Goal: Transaction & Acquisition: Purchase product/service

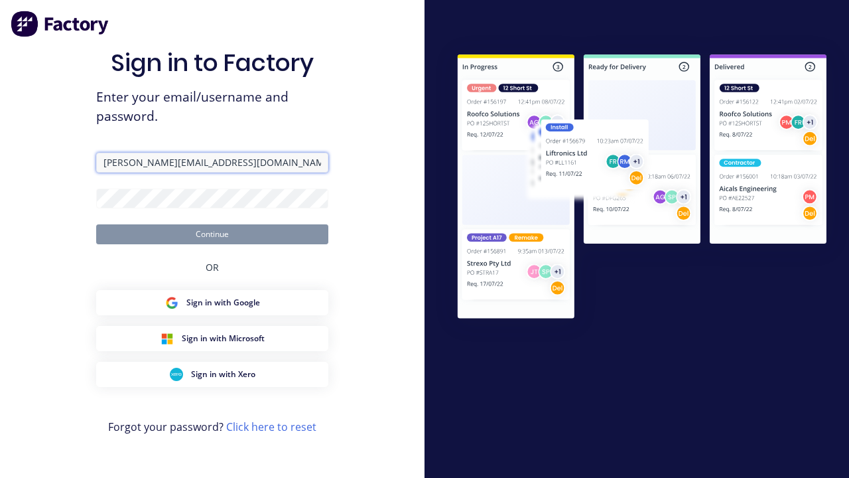
type input "[PERSON_NAME][EMAIL_ADDRESS][DOMAIN_NAME]"
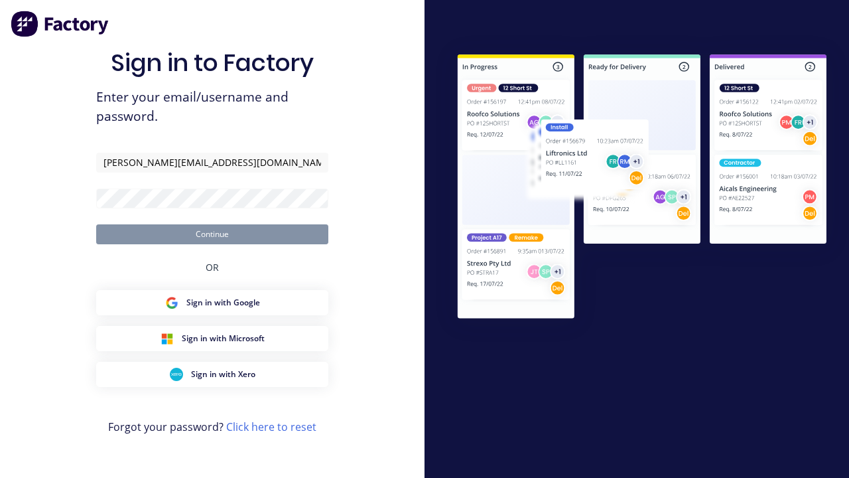
click at [212, 234] on button "Continue" at bounding box center [212, 234] width 232 height 20
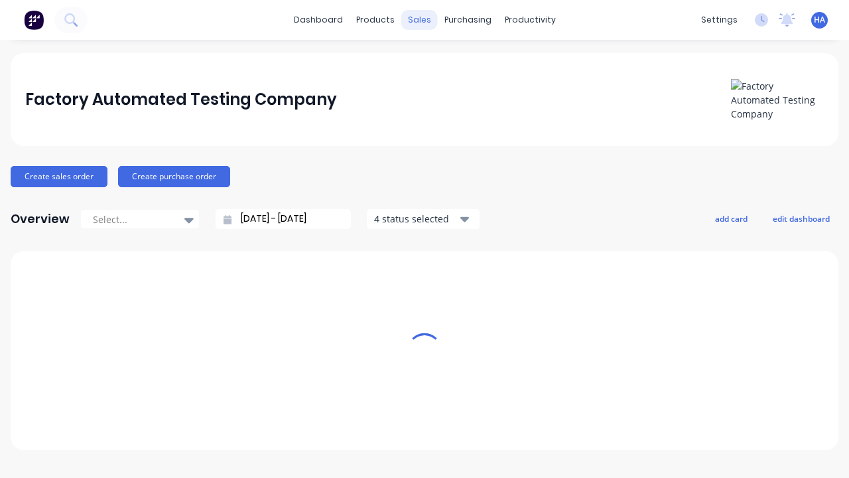
click at [419, 20] on div "sales" at bounding box center [419, 20] width 36 height 20
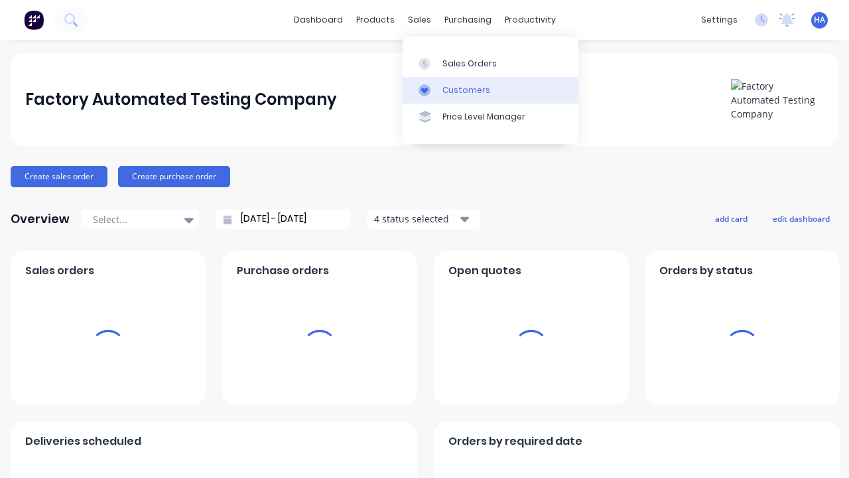
click at [490, 90] on link "Customers" at bounding box center [491, 90] width 176 height 27
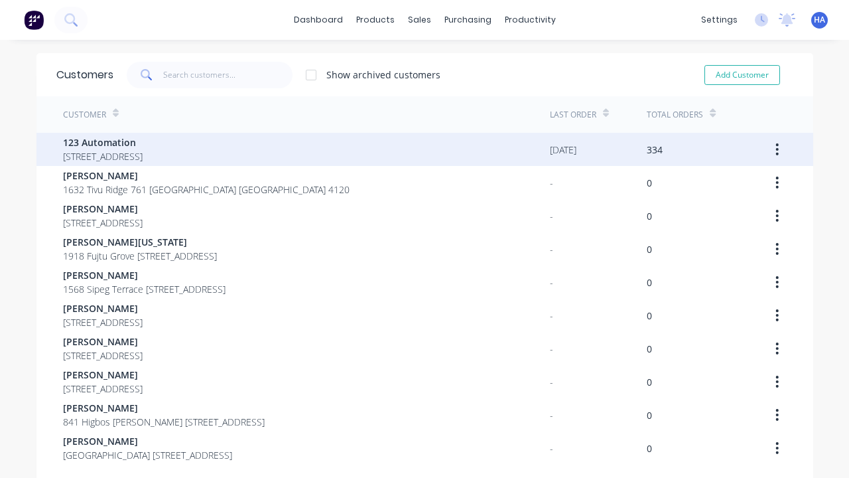
click at [143, 142] on span "123 Automation" at bounding box center [103, 142] width 80 height 14
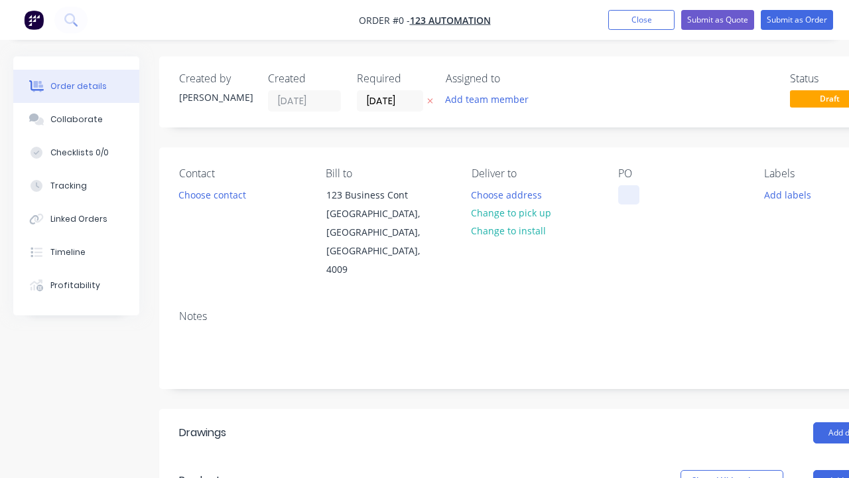
click at [628, 194] on div at bounding box center [628, 194] width 21 height 19
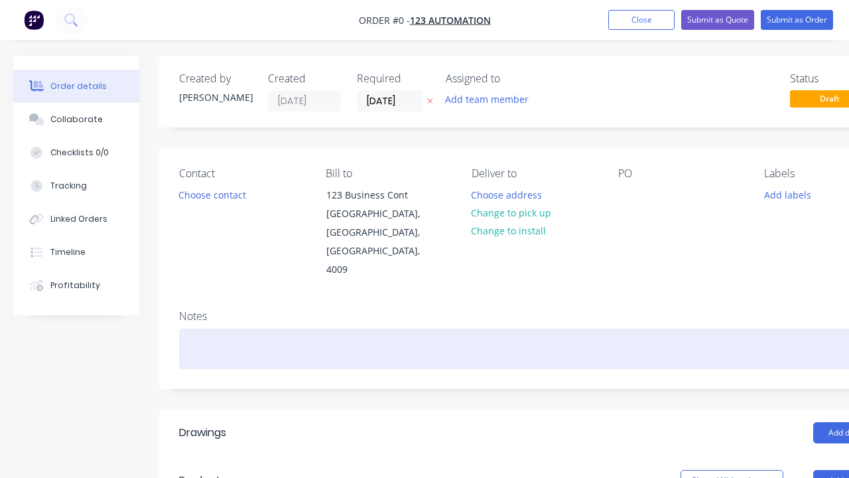
click at [494, 311] on div "Order details Collaborate Checklists 0/0 Tracking Linked Orders Timeline Profit…" at bounding box center [461, 471] width 923 height 831
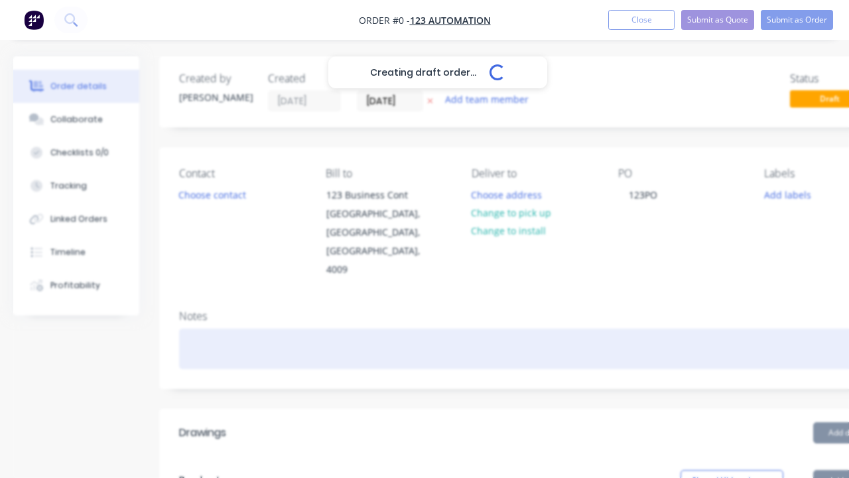
scroll to position [0, 40]
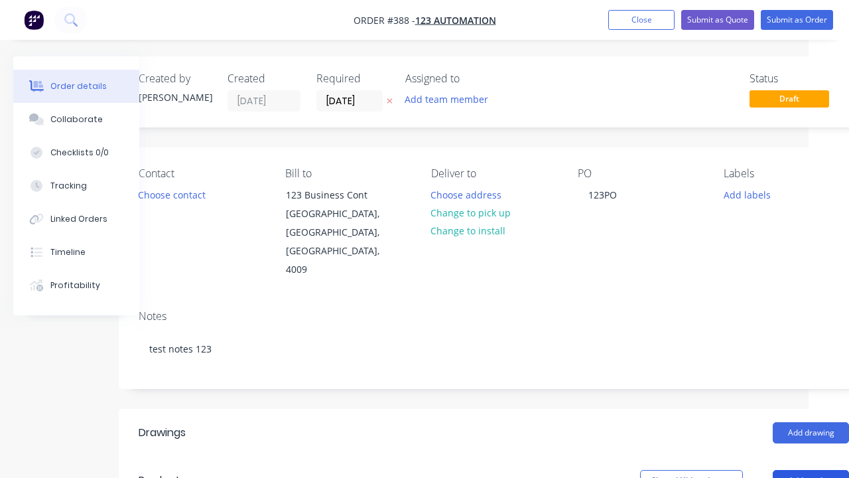
click at [811, 470] on button "Add product" at bounding box center [811, 480] width 76 height 21
